Goal: Task Accomplishment & Management: Use online tool/utility

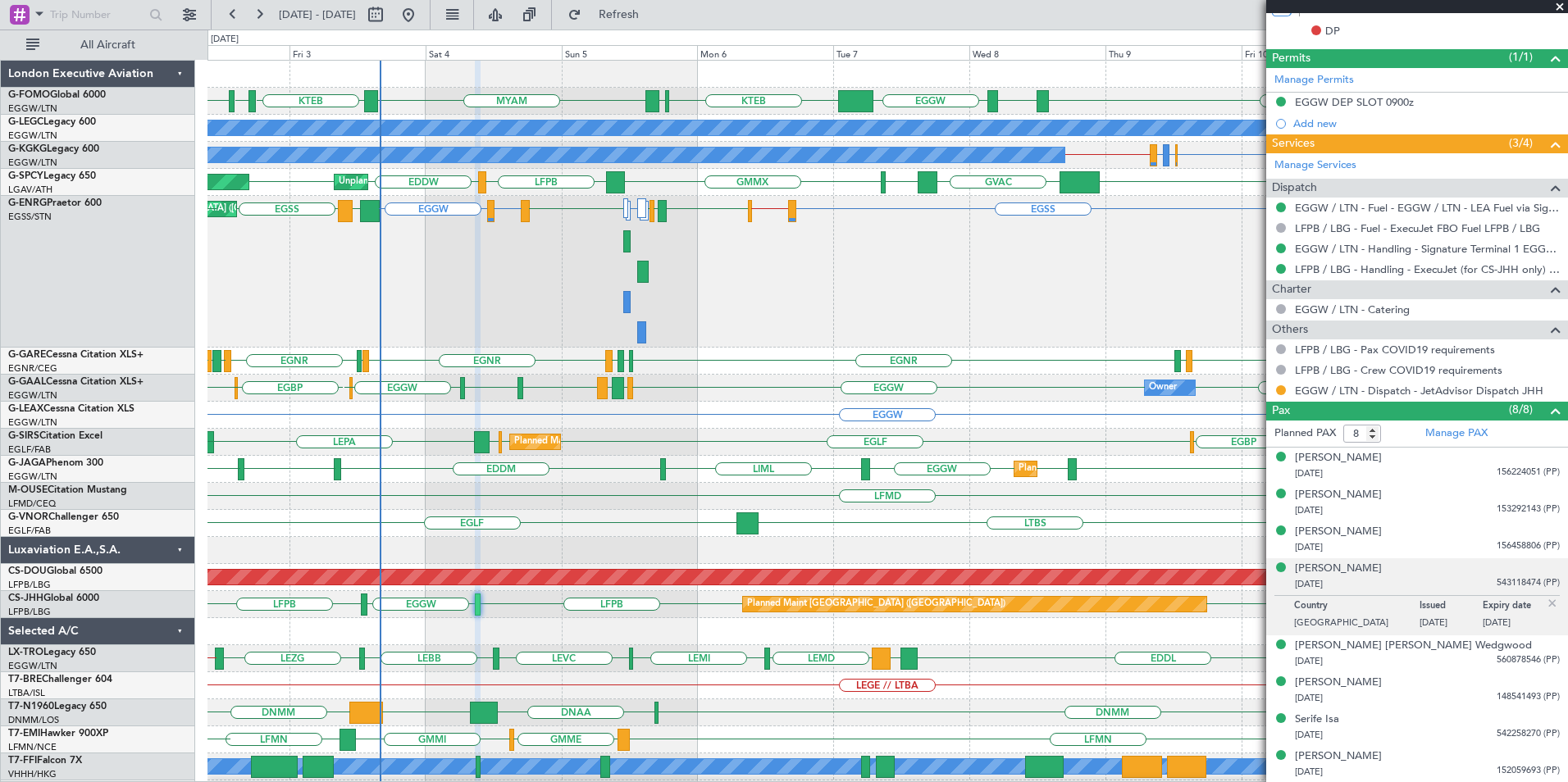
click at [536, 555] on div "MYAM KTEB KBOS KTEB EGGW ESSB EGGW KTEB KFOK A/C Unavailable [GEOGRAPHIC_DATA] …" at bounding box center [888, 461] width 1360 height 801
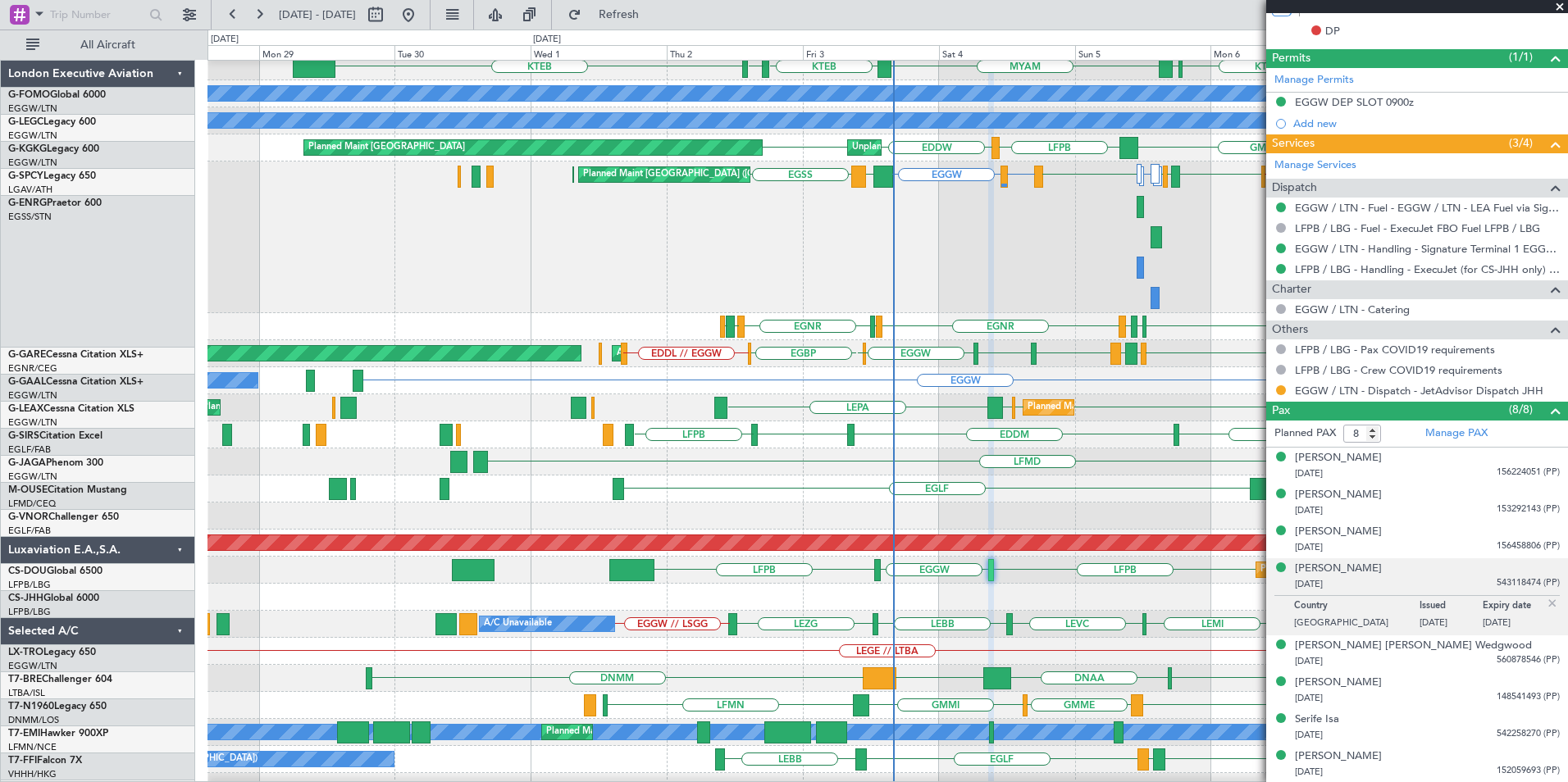
scroll to position [34, 0]
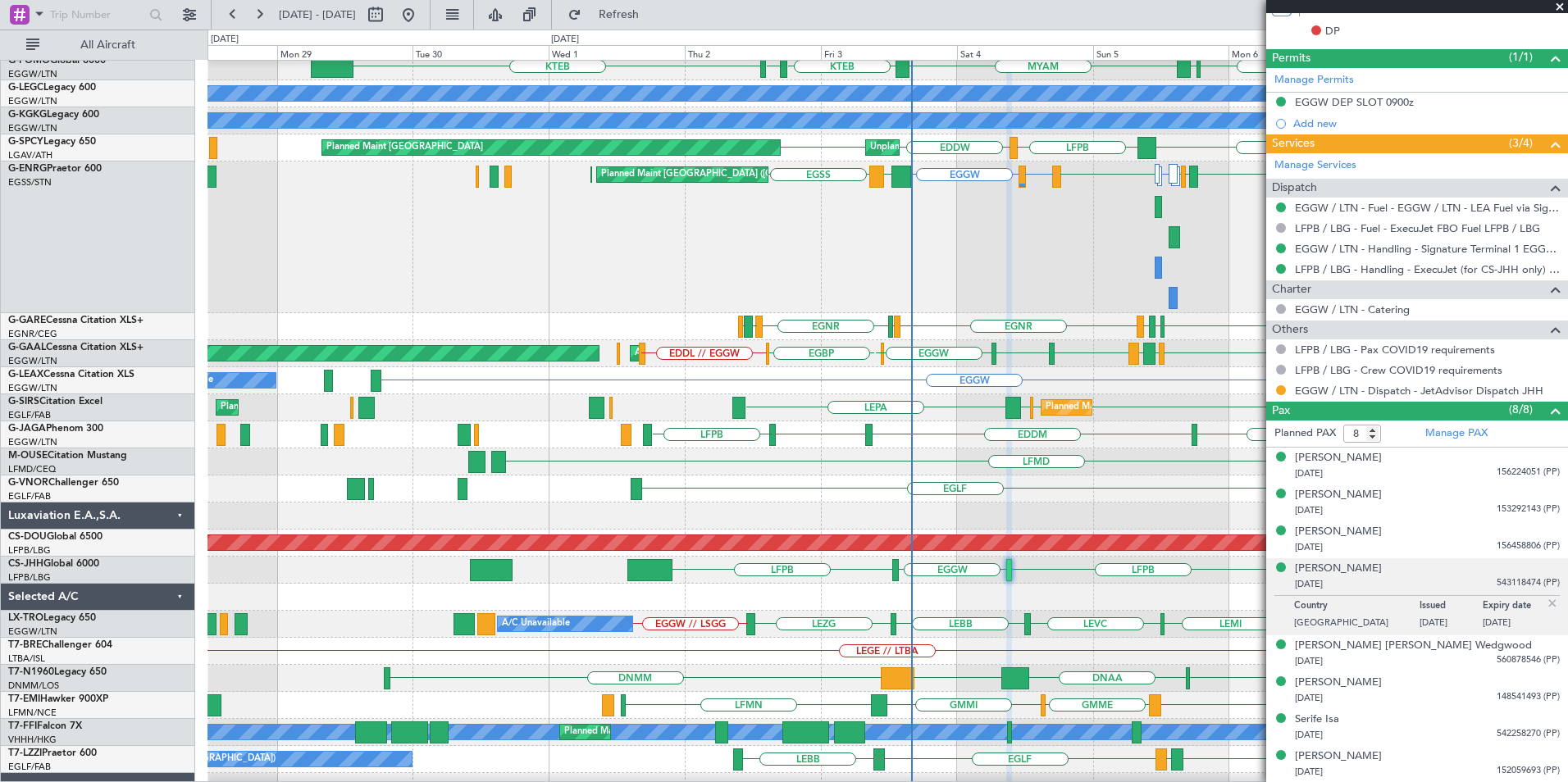
click at [899, 458] on div "LFMD" at bounding box center [888, 462] width 1360 height 27
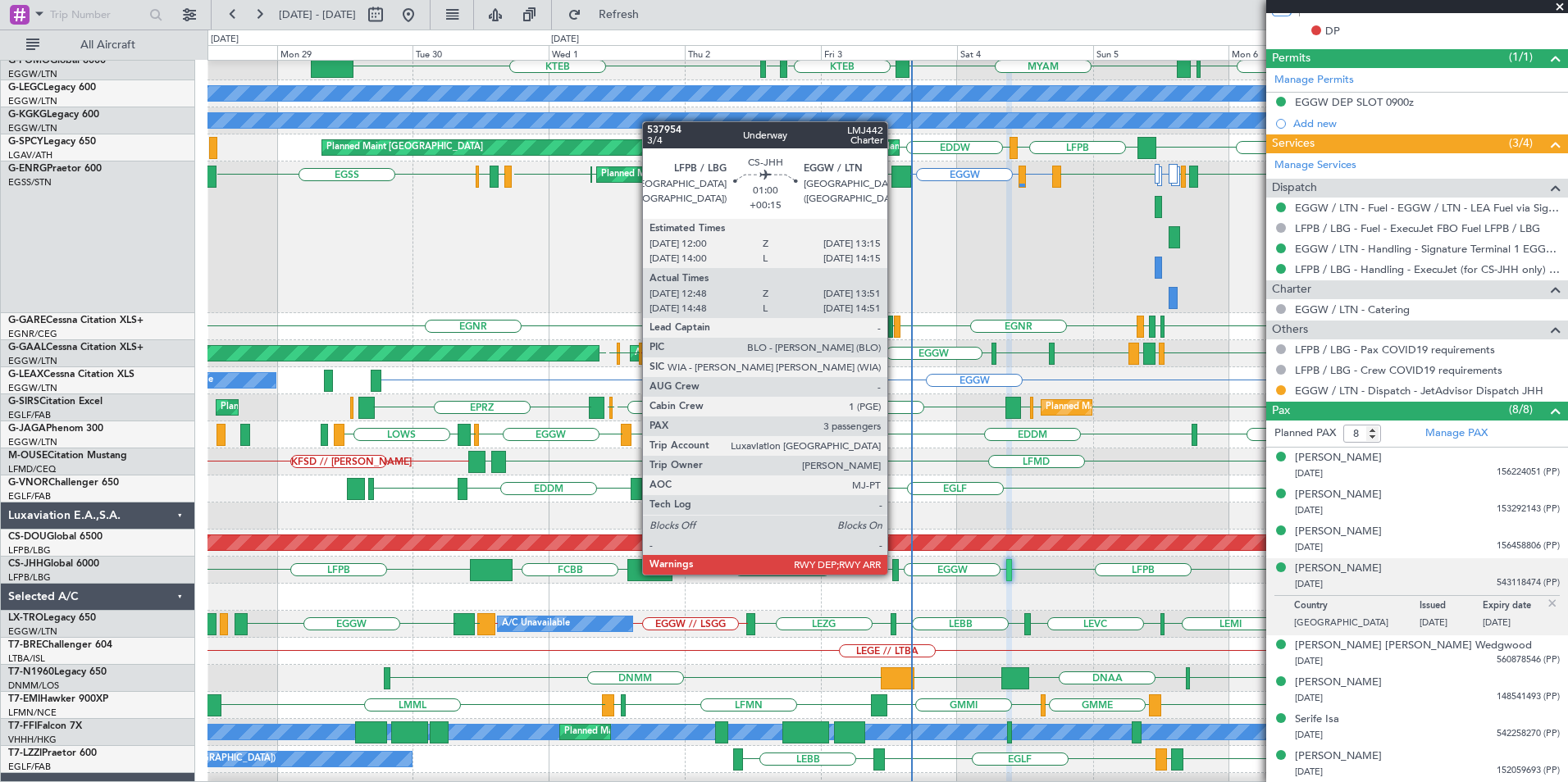
click at [895, 573] on div at bounding box center [895, 570] width 7 height 22
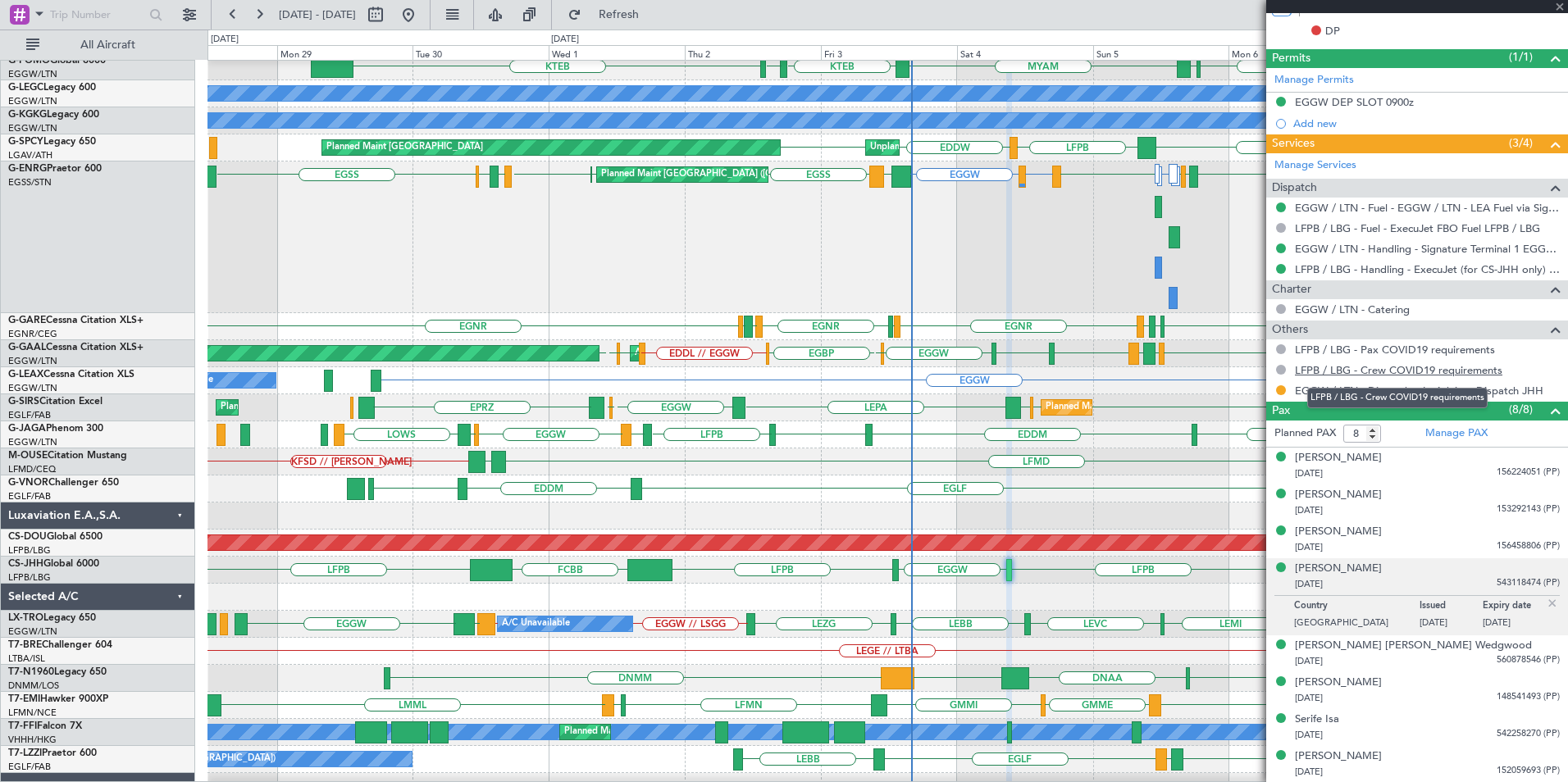
type input "+00:15"
type input "12:58"
type input "13:46"
type input "3"
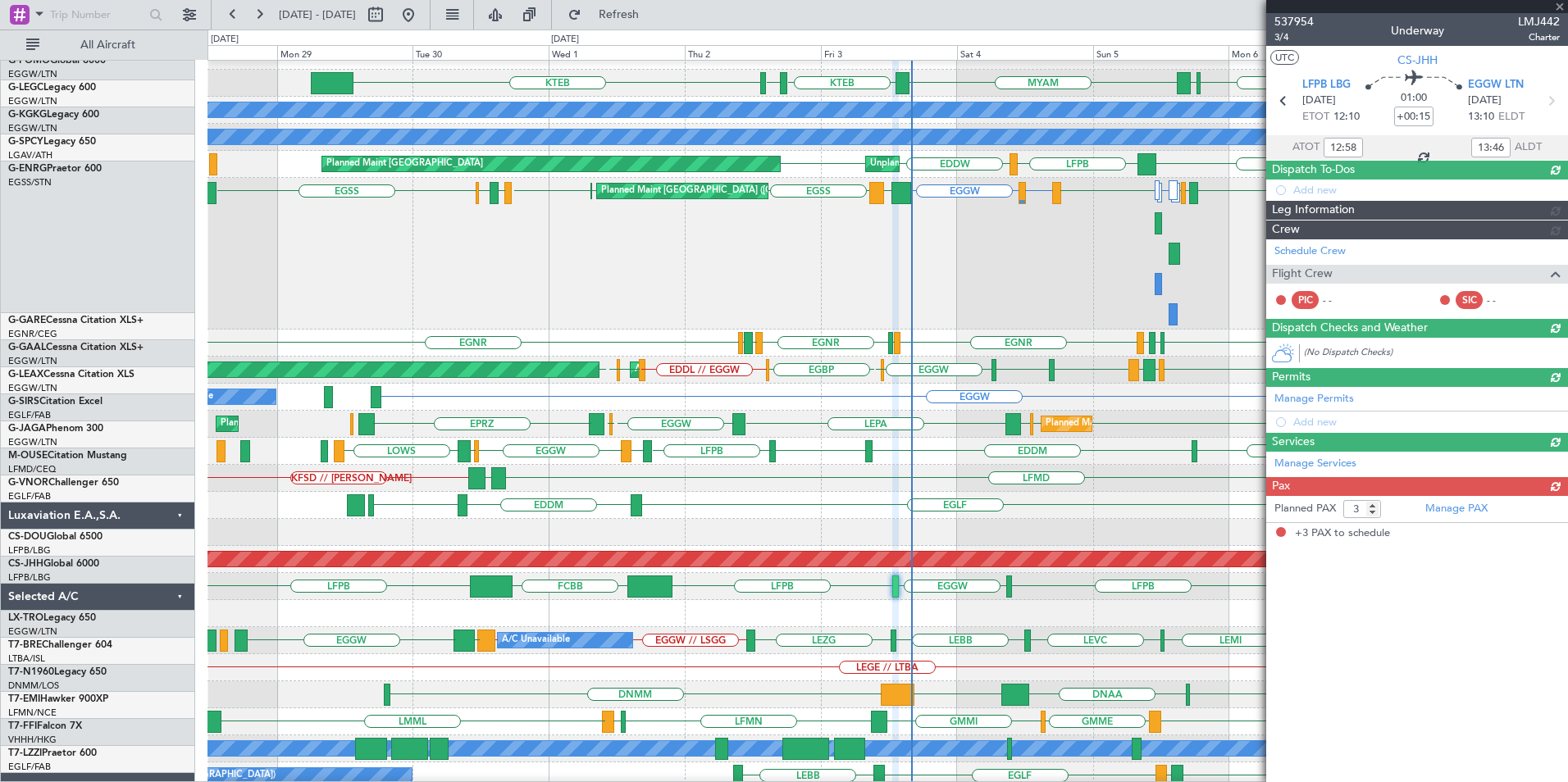
scroll to position [18, 0]
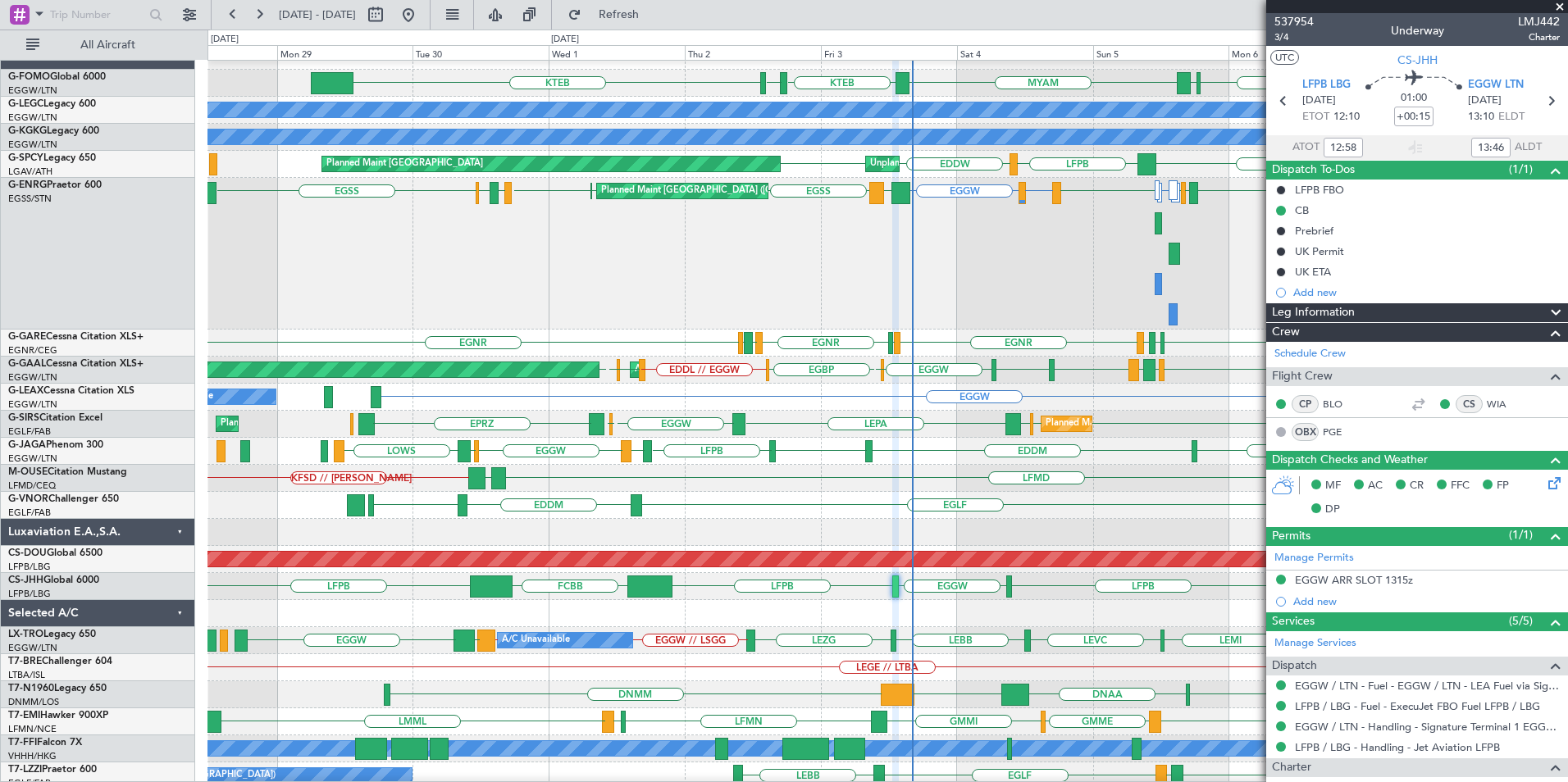
type input "14:58"
type input "14:46"
type input "12:58"
type input "13:46"
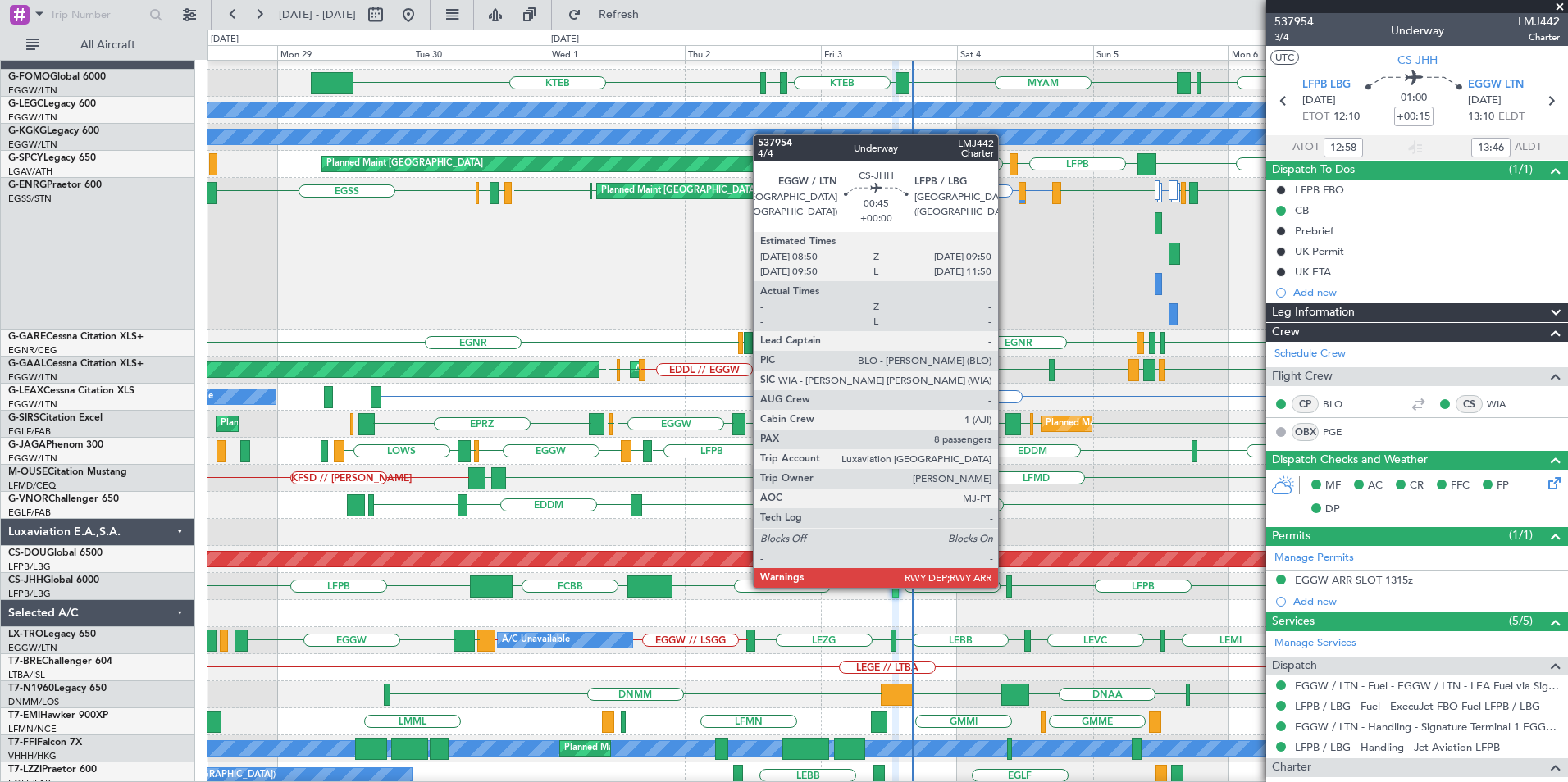
click at [1007, 585] on div at bounding box center [1008, 586] width 6 height 22
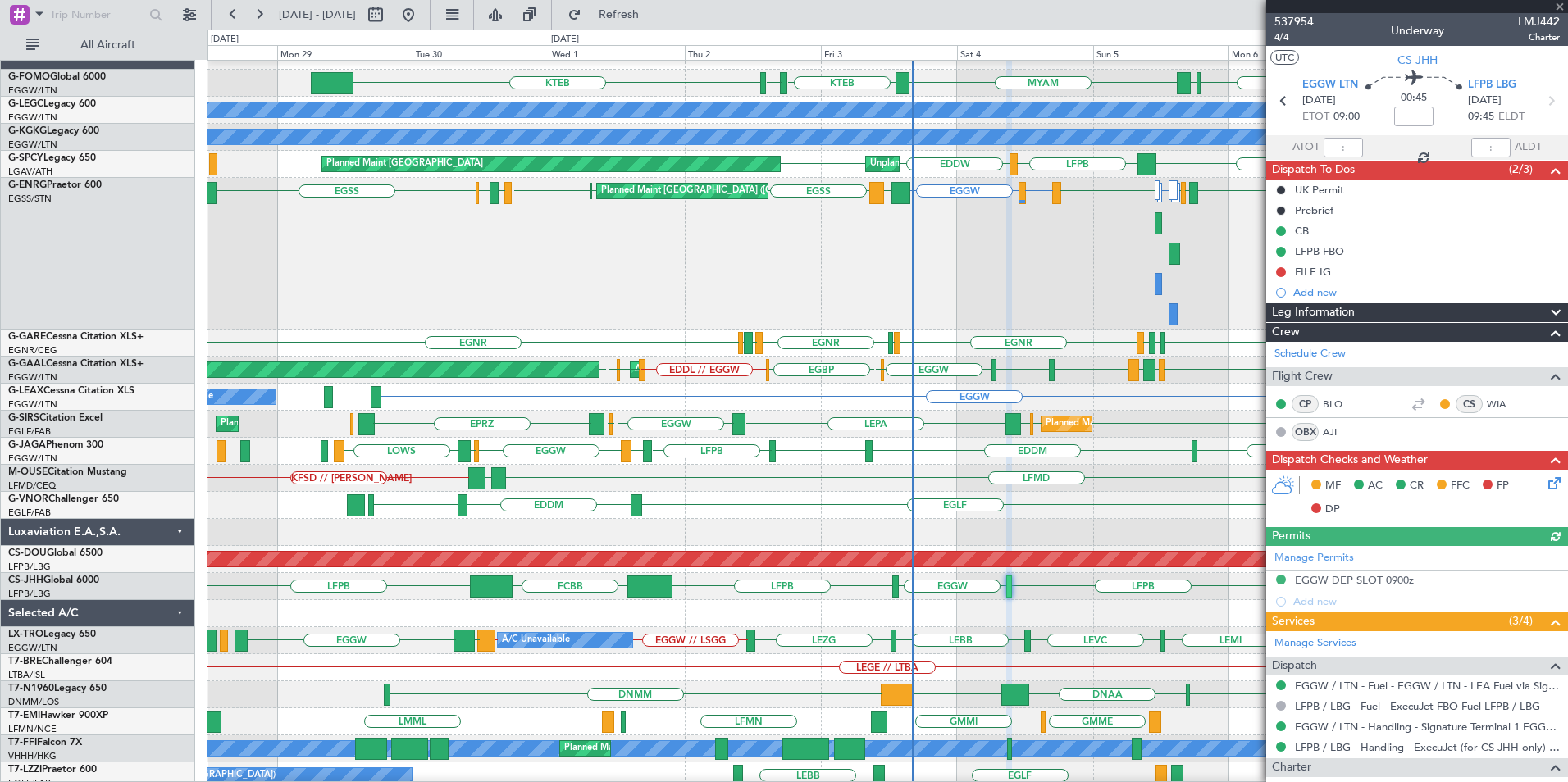
scroll to position [478, 0]
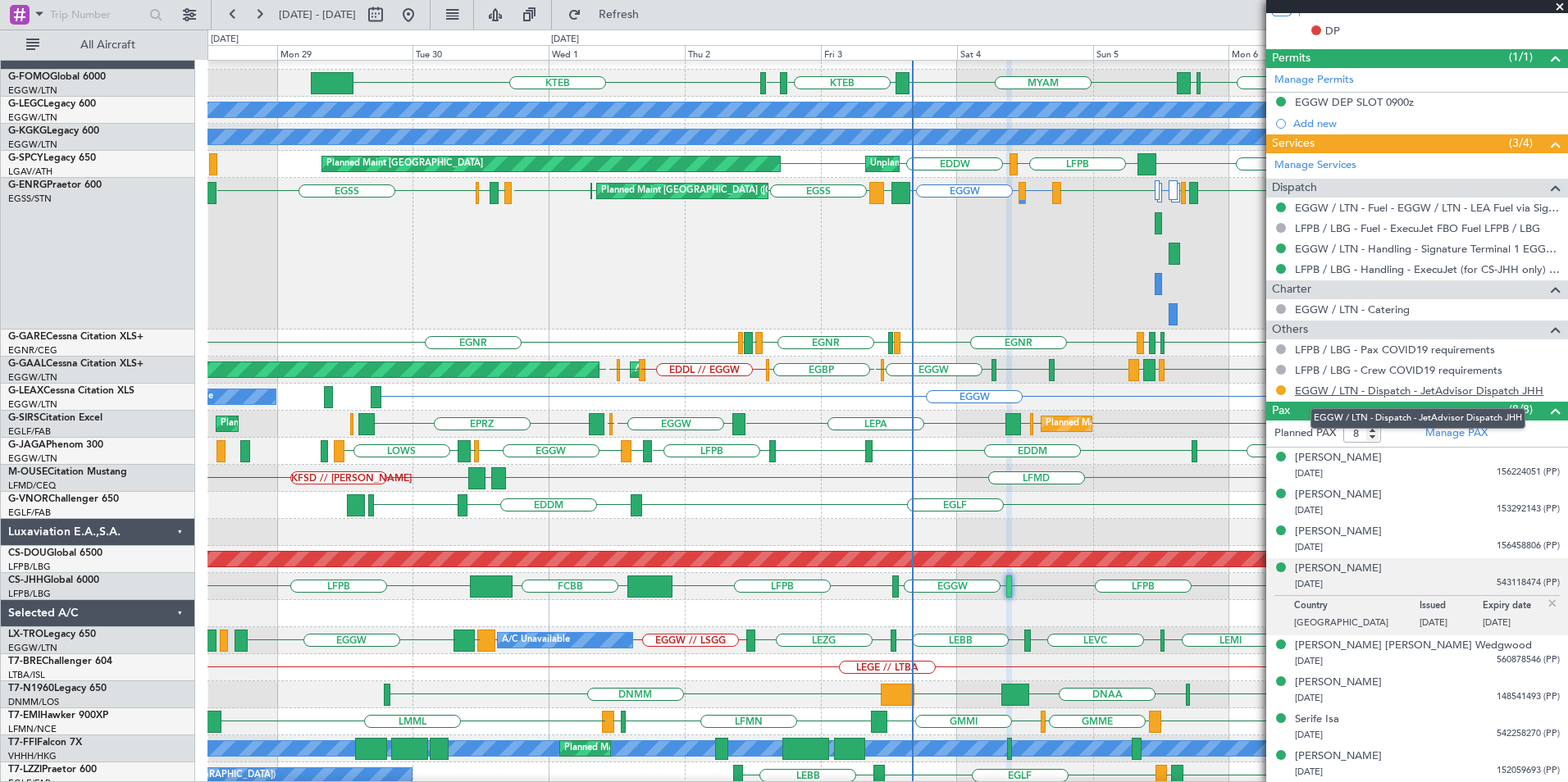
click at [1368, 392] on link "EGGW / LTN - Dispatch - JetAdvisor Dispatch JHH" at bounding box center [1419, 391] width 249 height 14
click at [648, 13] on span "Refresh" at bounding box center [619, 15] width 69 height 12
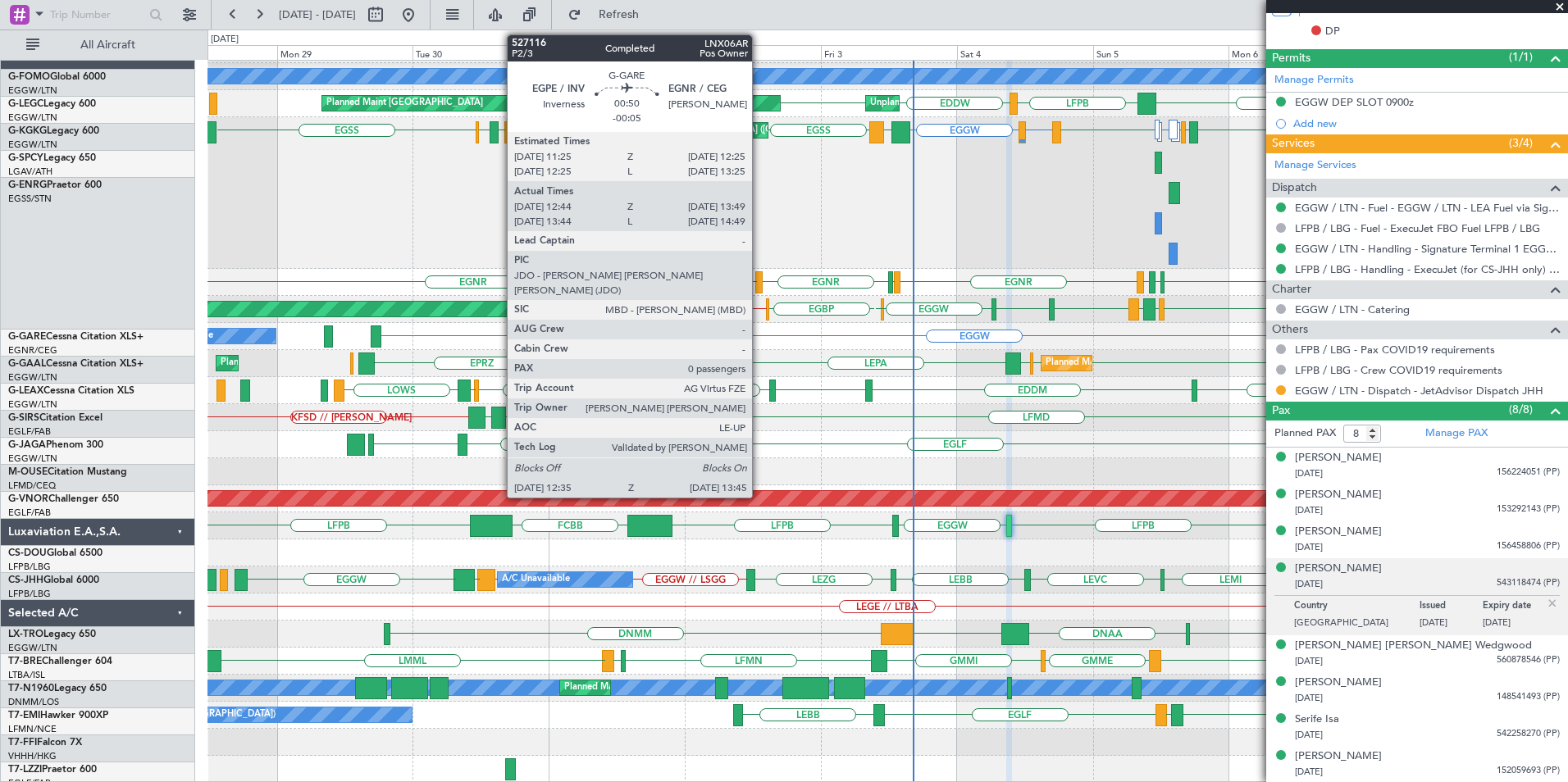
scroll to position [79, 0]
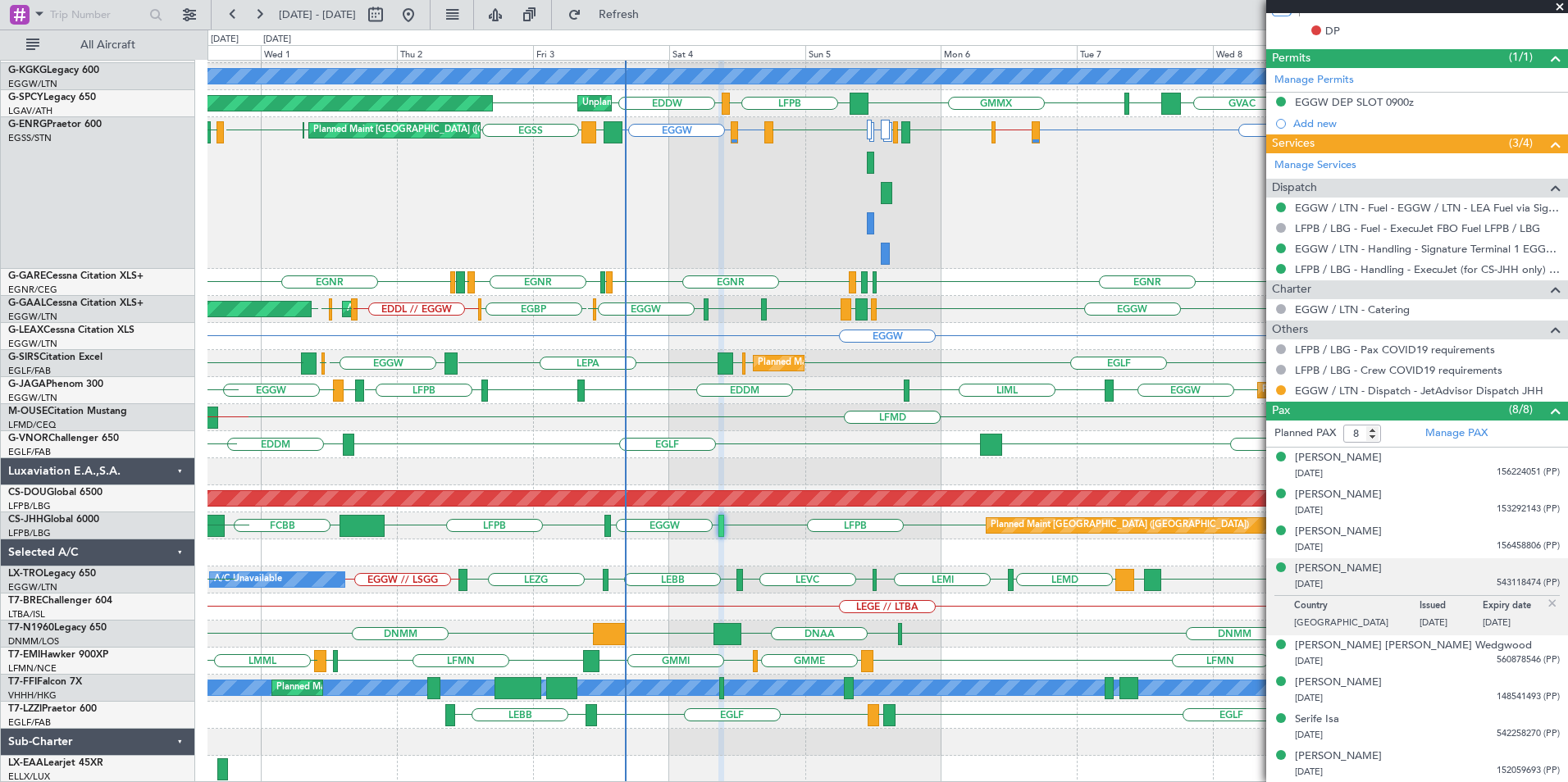
click at [570, 243] on div "A/C Unavailable [GEOGRAPHIC_DATA] ([GEOGRAPHIC_DATA]) A/C Unavailable [GEOGRAPH…" at bounding box center [888, 382] width 1360 height 801
click at [1560, 8] on span at bounding box center [1560, 7] width 17 height 15
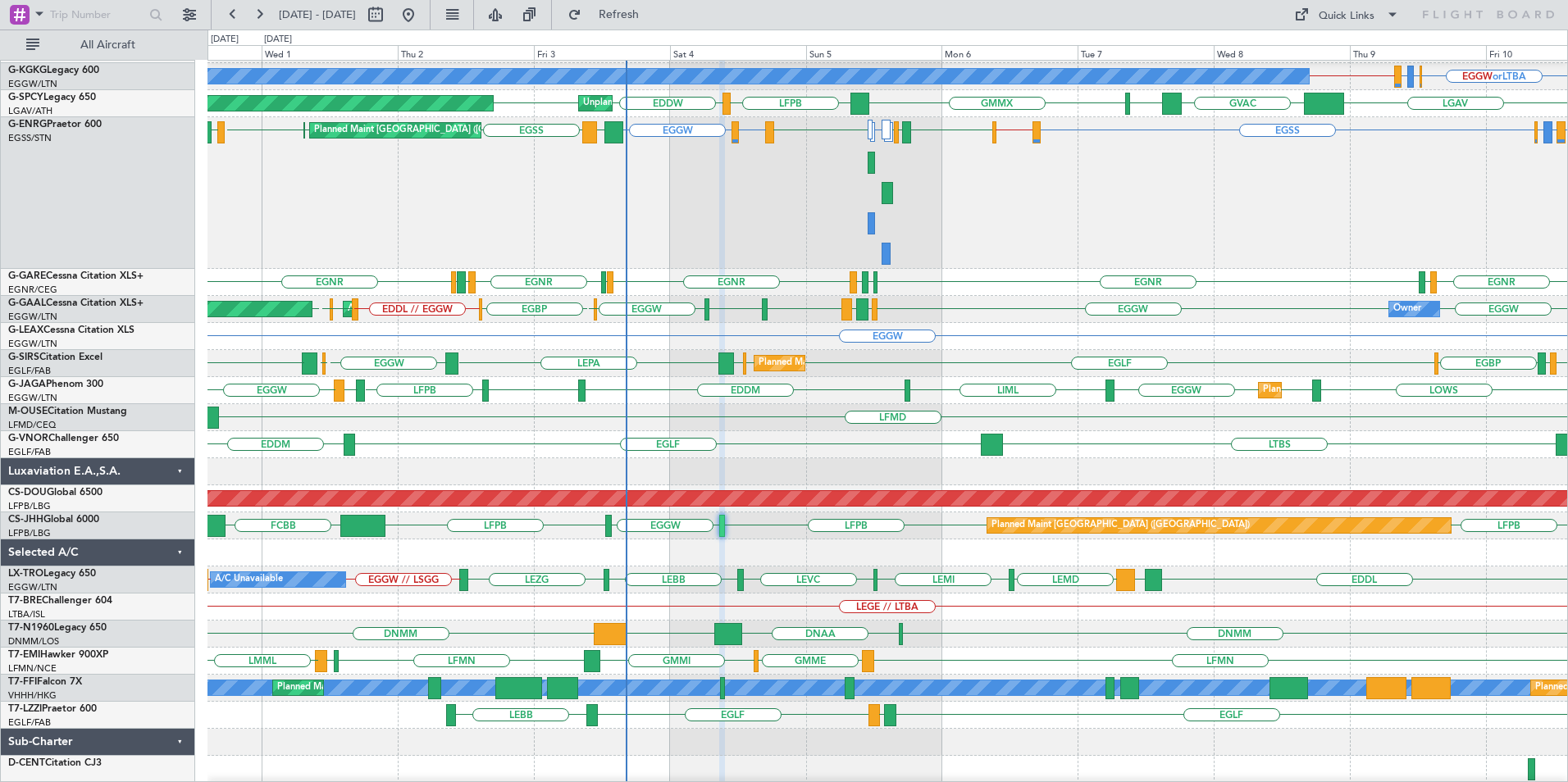
type input "0"
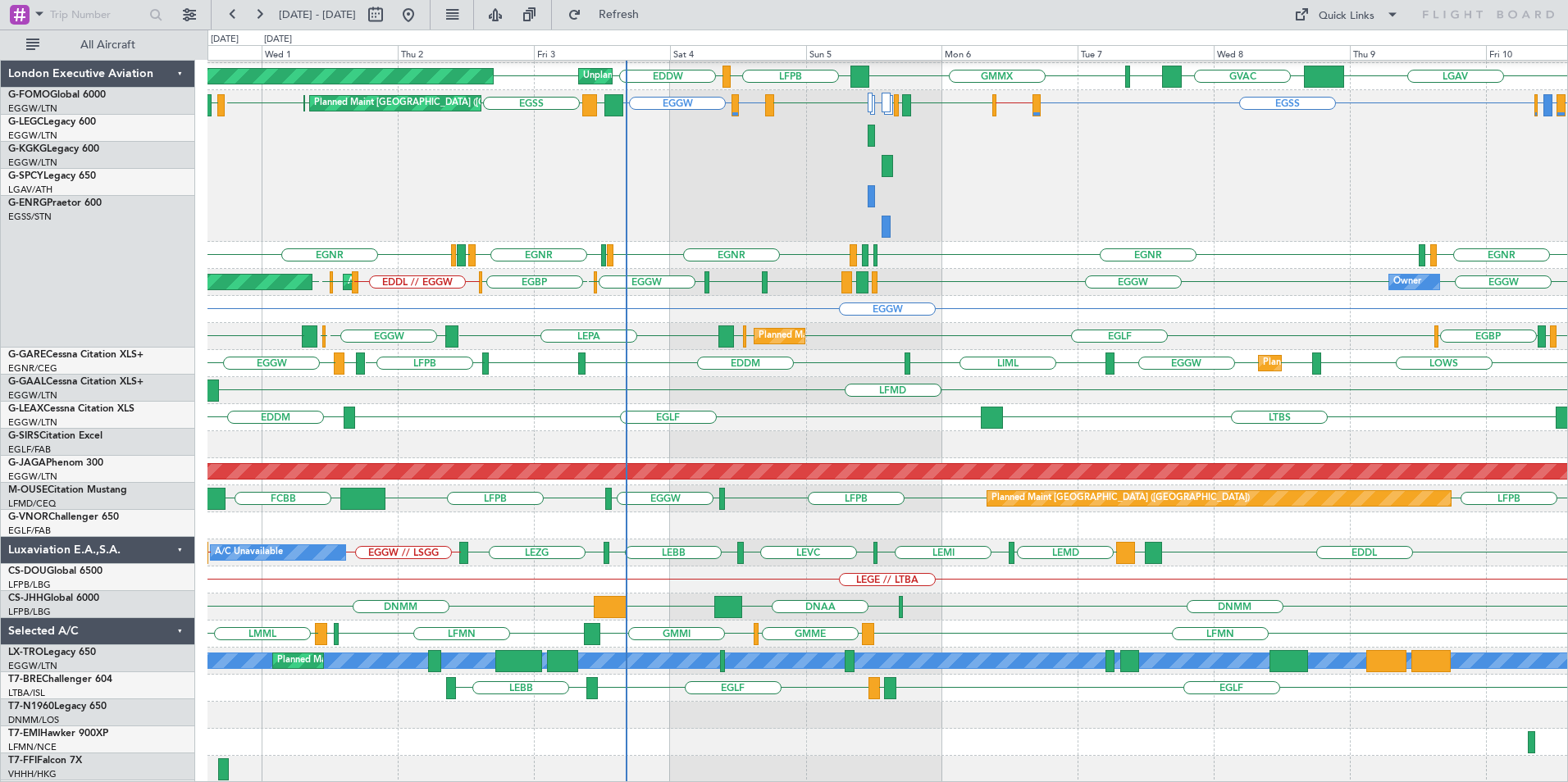
scroll to position [106, 0]
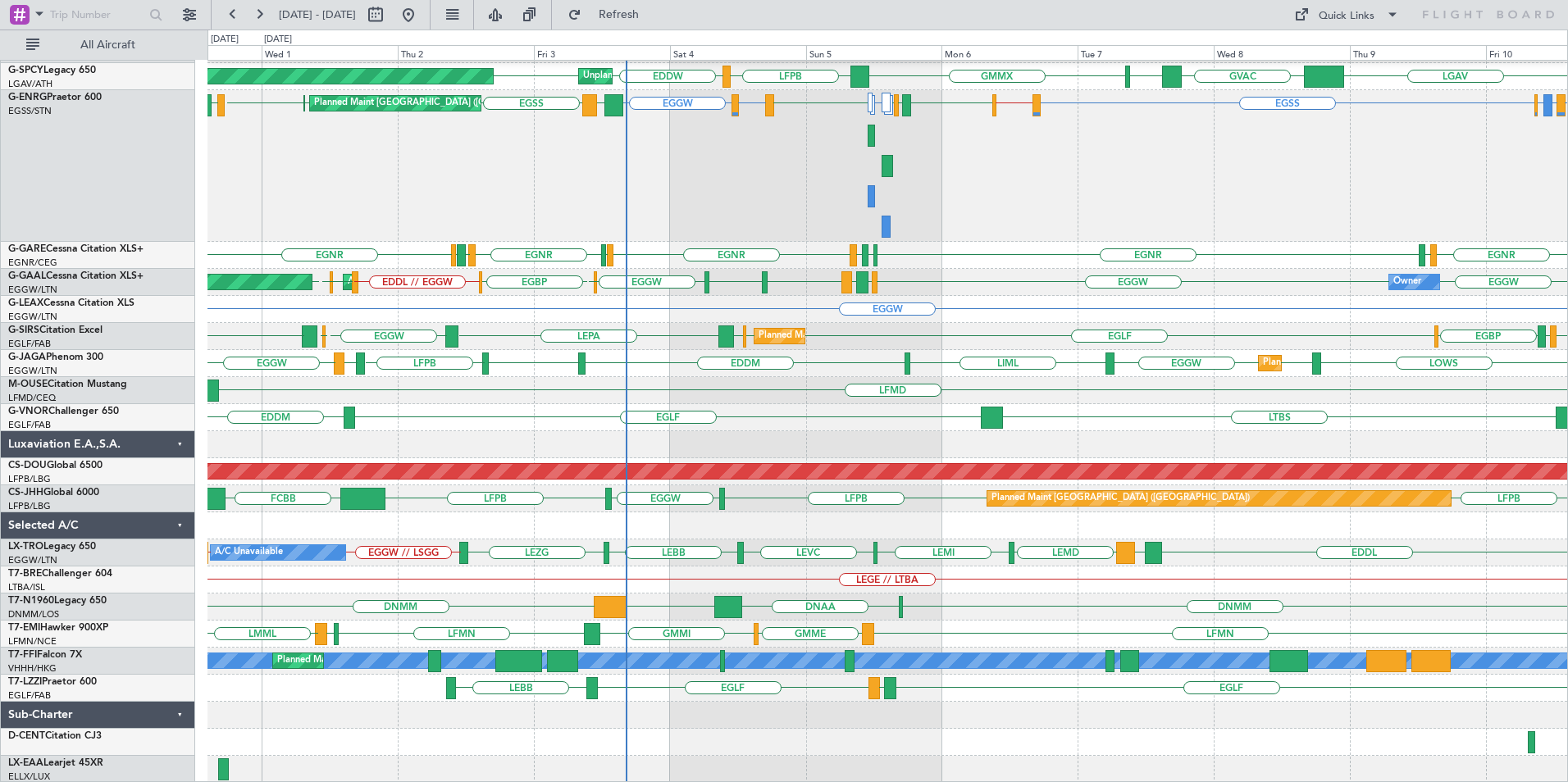
click at [757, 160] on div "EGGW or LTBA EGWU or LTBA EGPD or LTBA LTBA // EGGW A/C Unavailable [GEOGRAPHIC…" at bounding box center [888, 369] width 1360 height 828
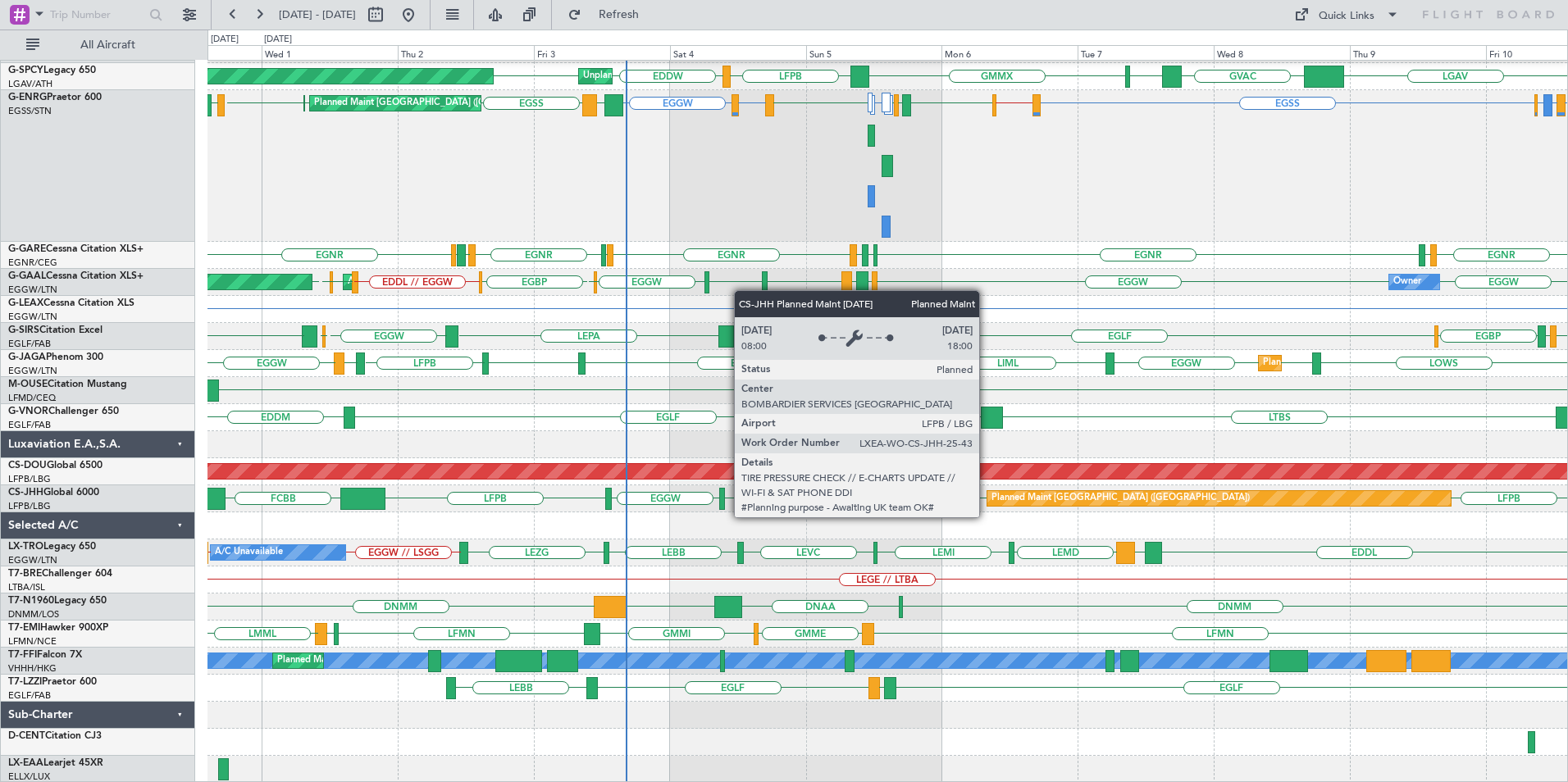
click at [968, 621] on div "A/C Unavailable [GEOGRAPHIC_DATA] (Ataturk) EGGW or LTBA EGWU or LTBA EGPD or L…" at bounding box center [888, 369] width 1360 height 828
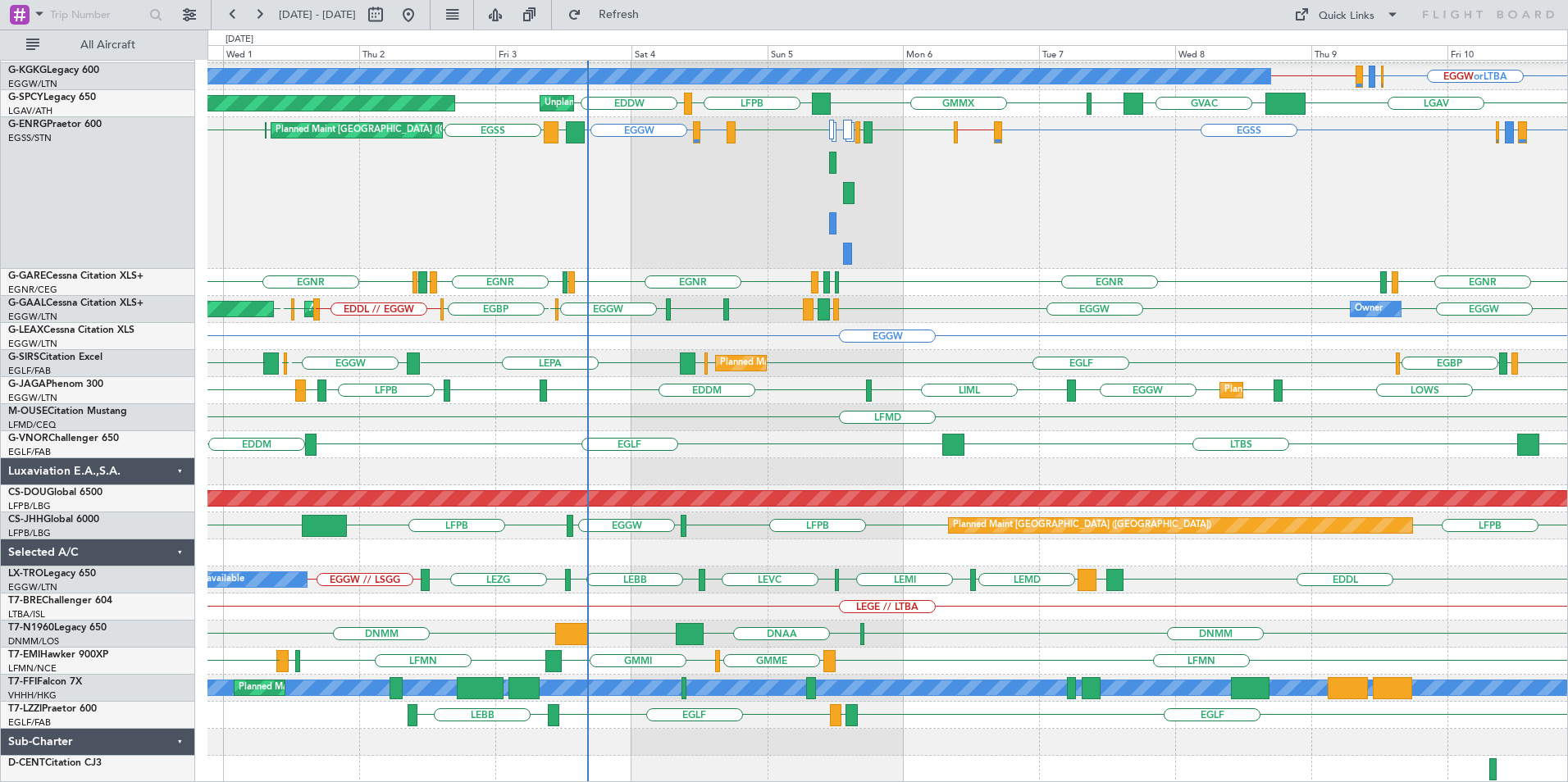
scroll to position [0, 0]
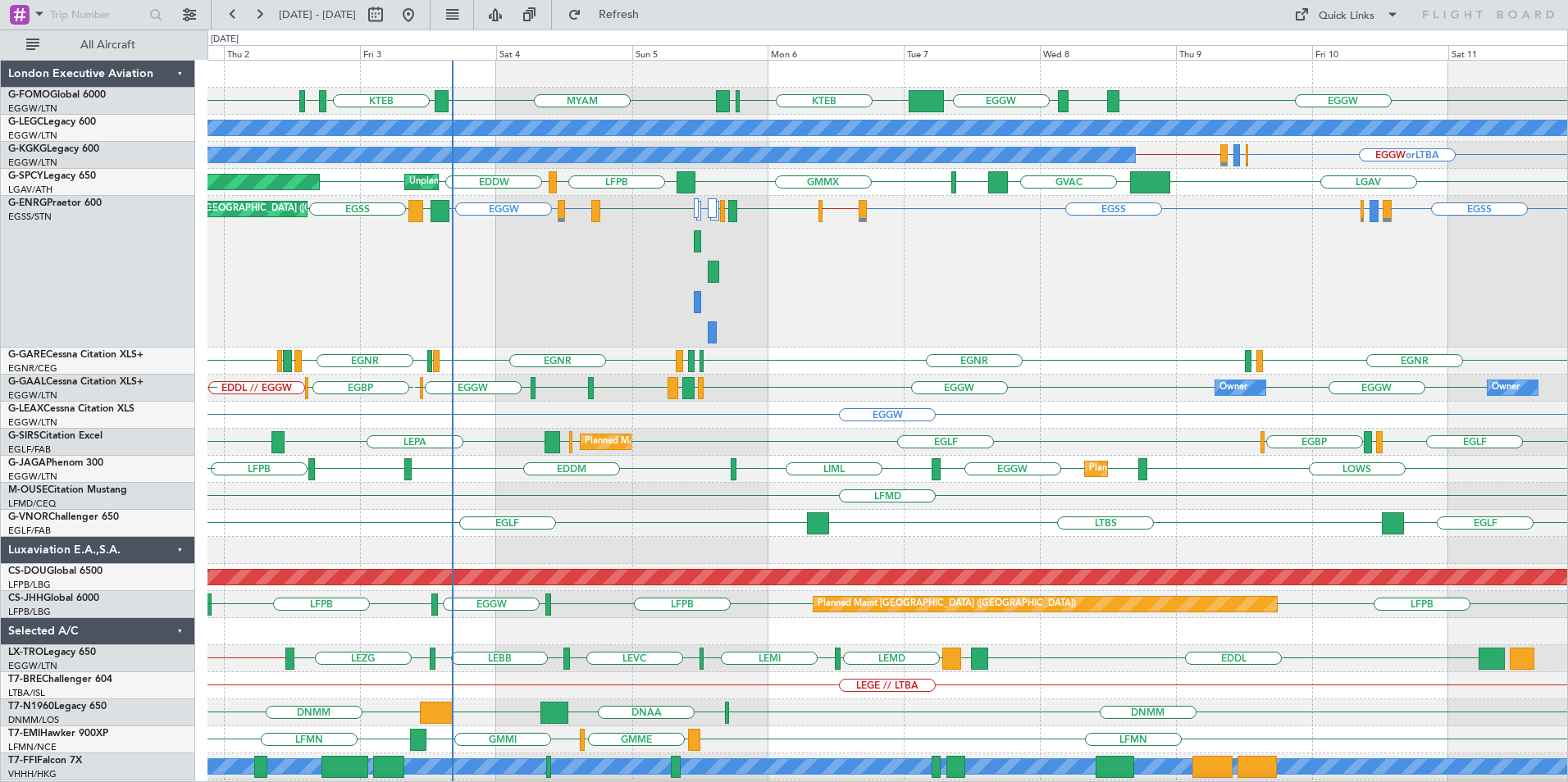
click at [579, 525] on div "EGGW ESSB EGGW KTEB KFOK MYAM KTEB KBOS KTEB A/C Unavailable [GEOGRAPHIC_DATA] …" at bounding box center [888, 461] width 1360 height 801
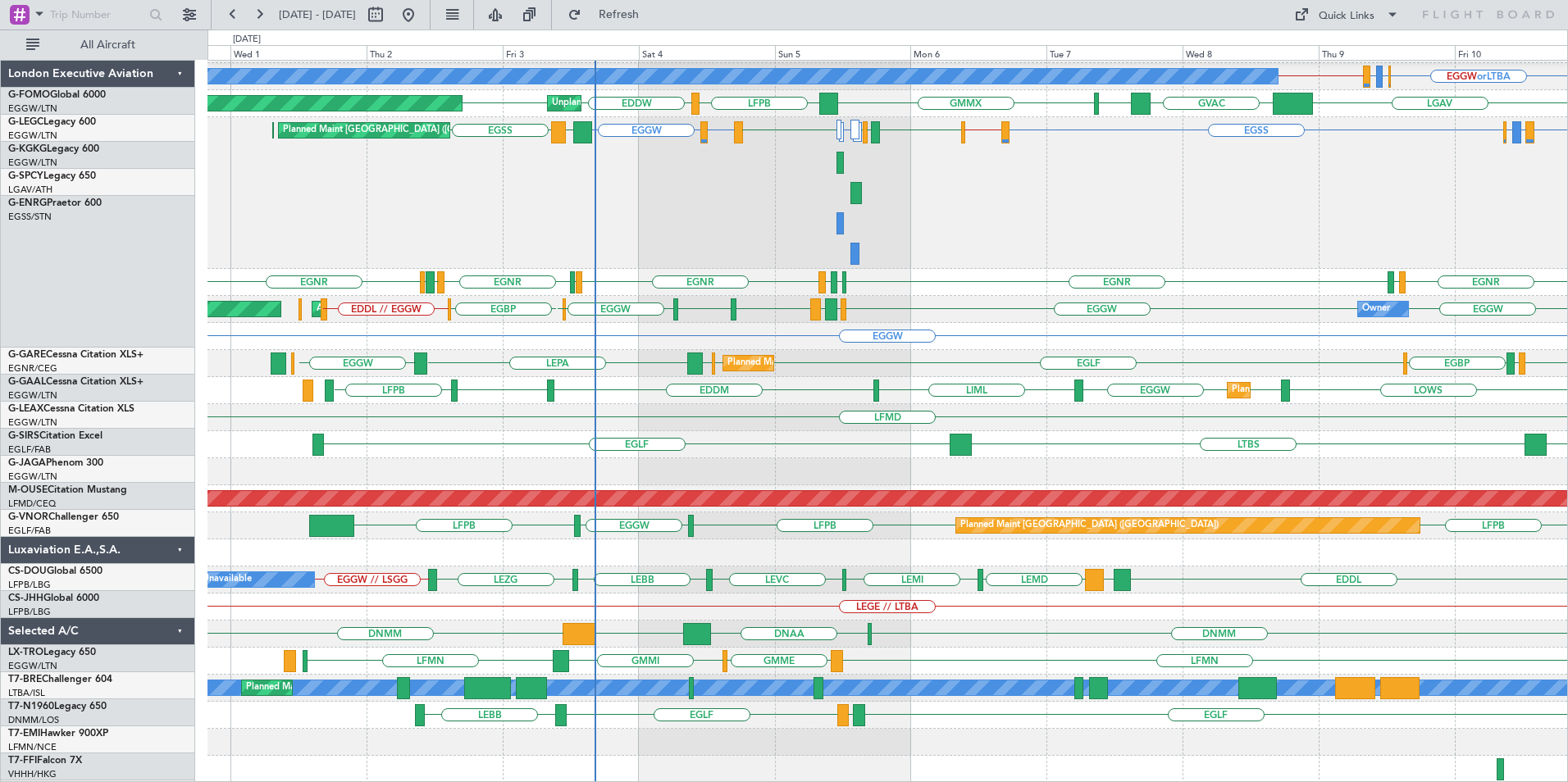
scroll to position [79, 0]
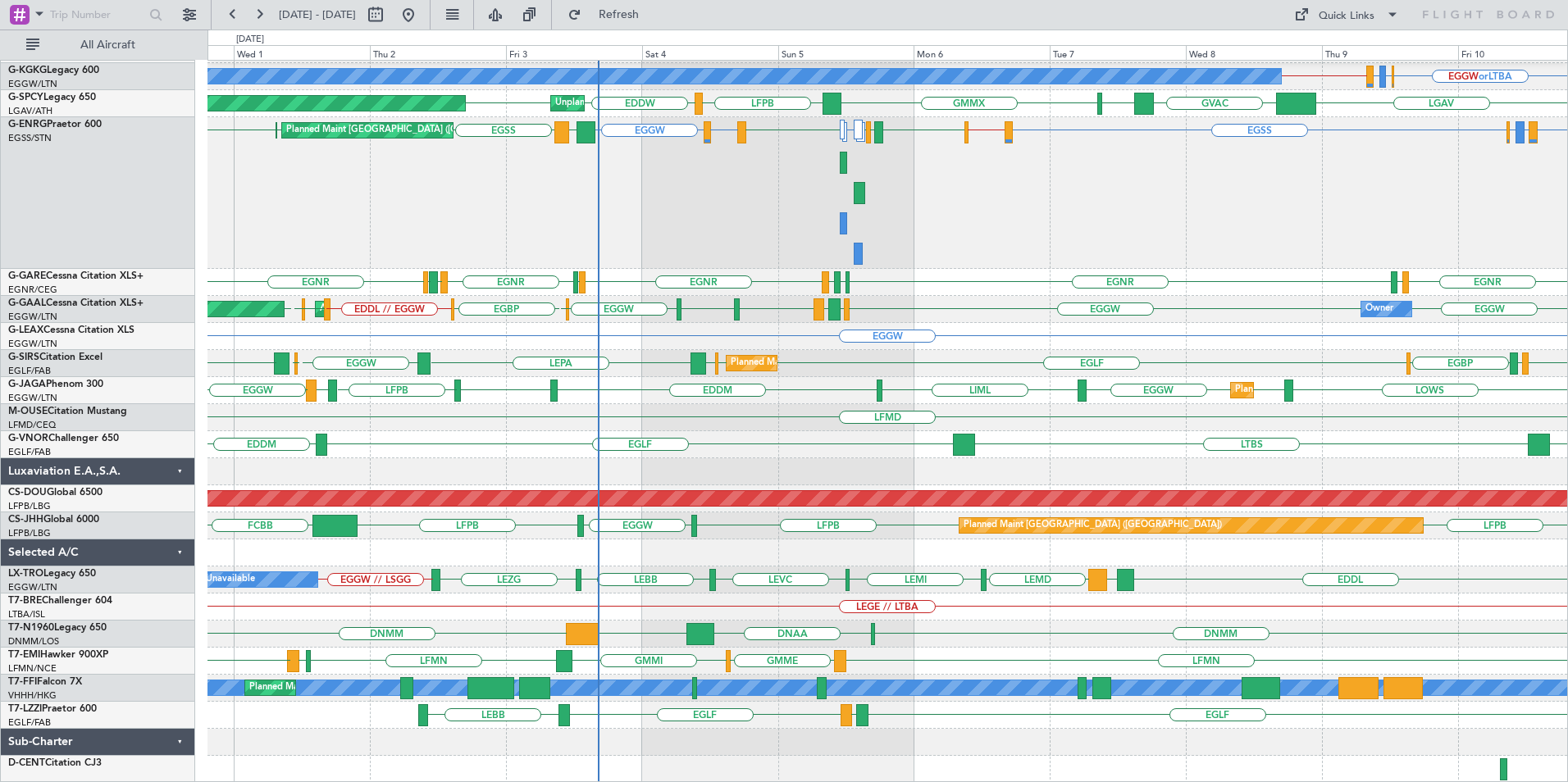
click at [887, 256] on div "A/C Unavailable [GEOGRAPHIC_DATA] ([GEOGRAPHIC_DATA]) A/C Unavailable [GEOGRAPH…" at bounding box center [888, 382] width 1360 height 801
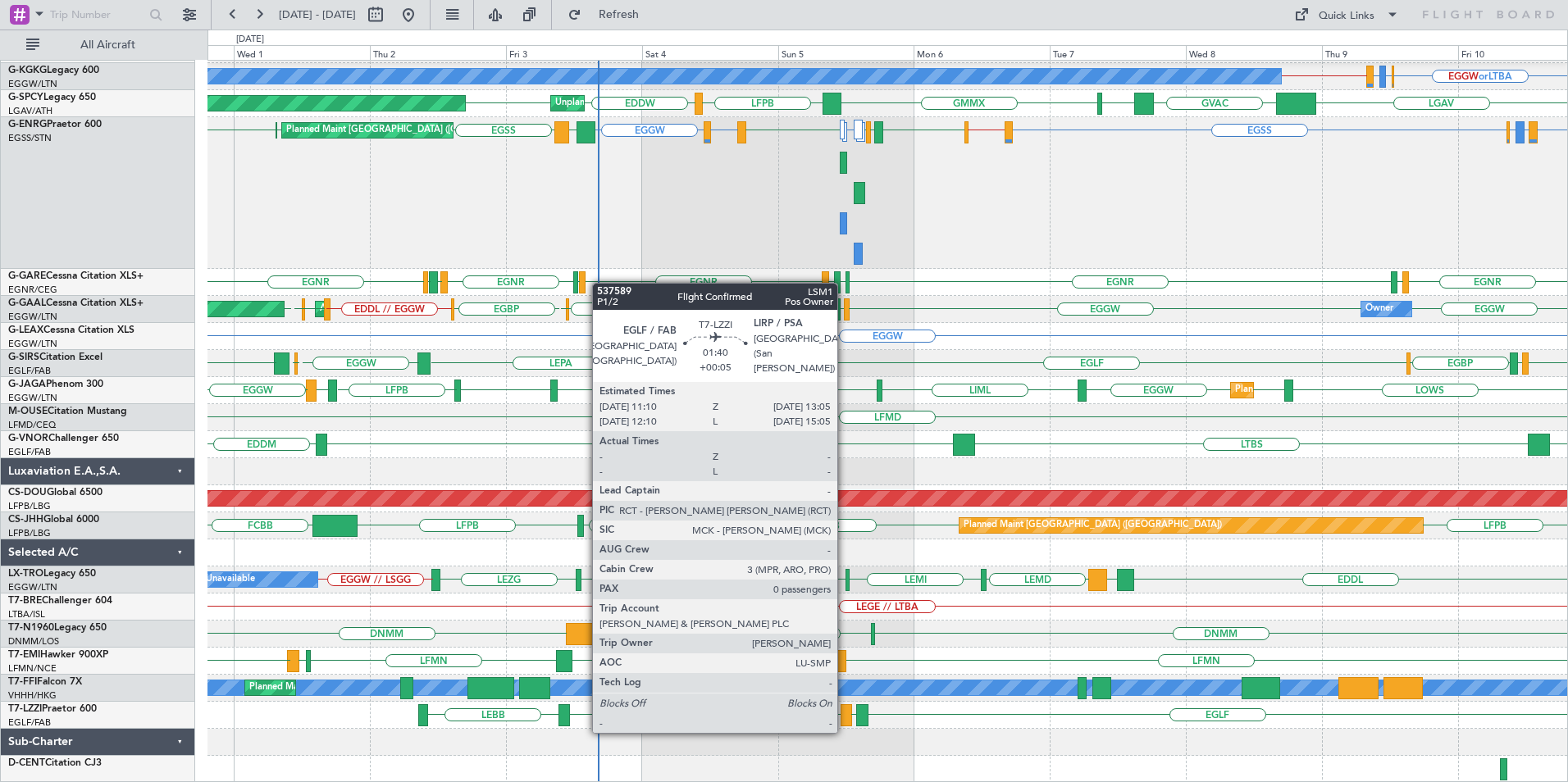
click at [845, 715] on div at bounding box center [846, 715] width 12 height 22
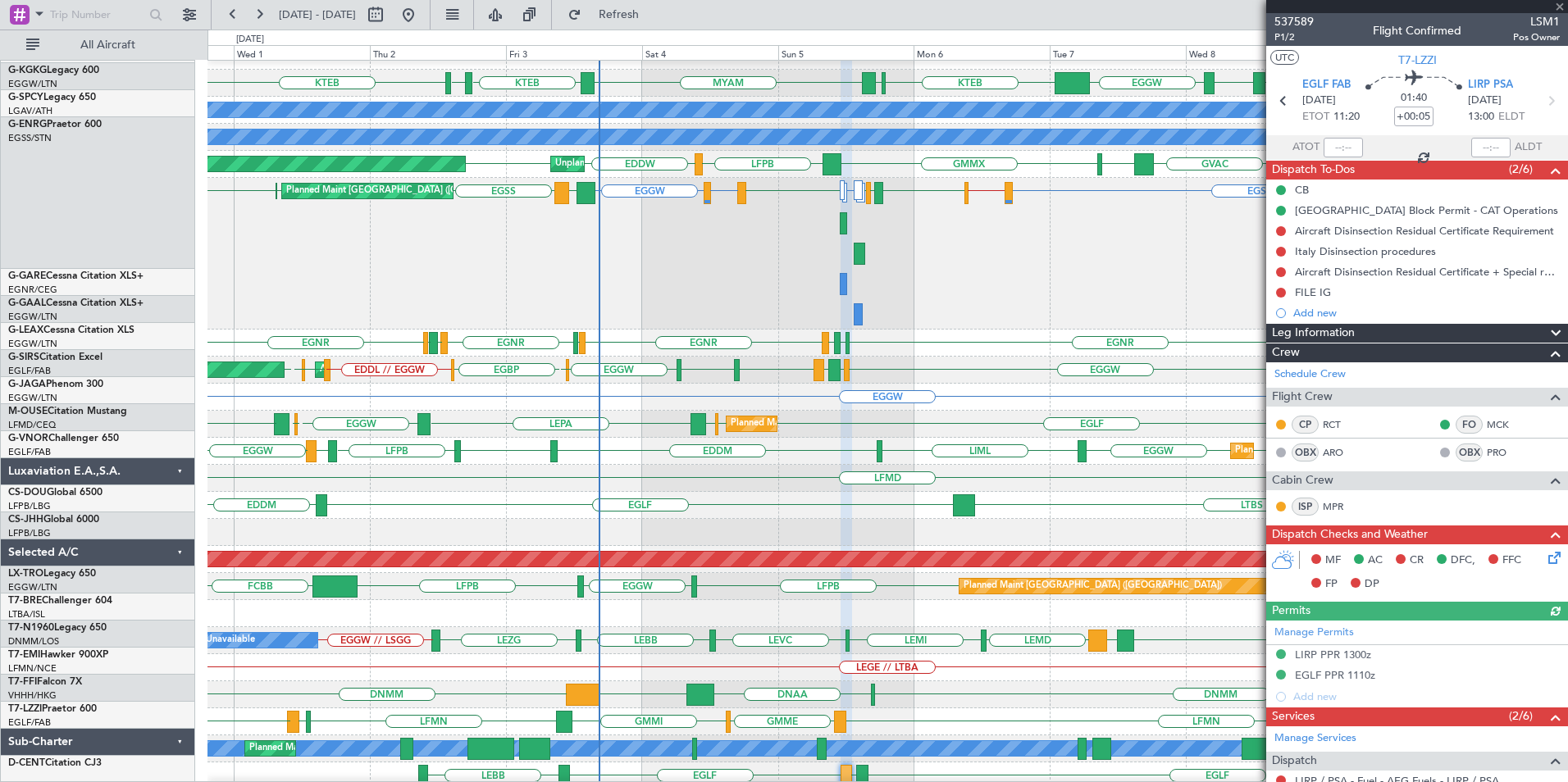
scroll to position [18, 0]
